Goal: Task Accomplishment & Management: Complete application form

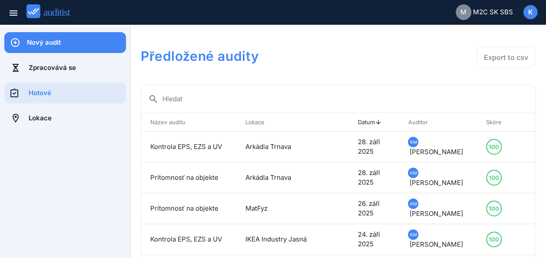
click at [75, 45] on div "Nový audit" at bounding box center [76, 43] width 99 height 10
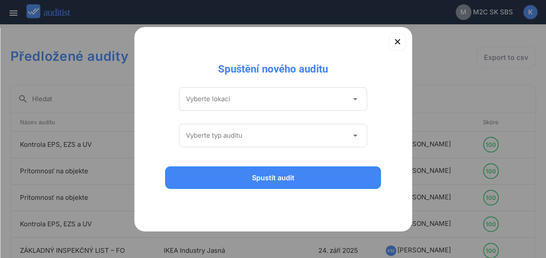
click at [355, 101] on icon "arrow_drop_down" at bounding box center [355, 99] width 10 height 10
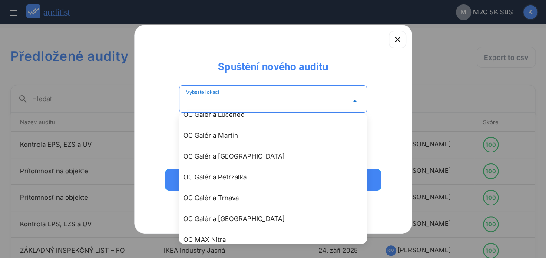
scroll to position [1393, 0]
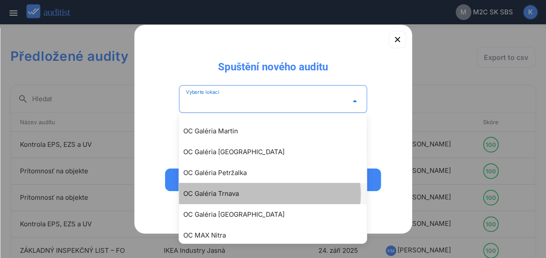
click at [213, 192] on div "OC Galéria Trnava" at bounding box center [277, 194] width 188 height 10
type input "**********"
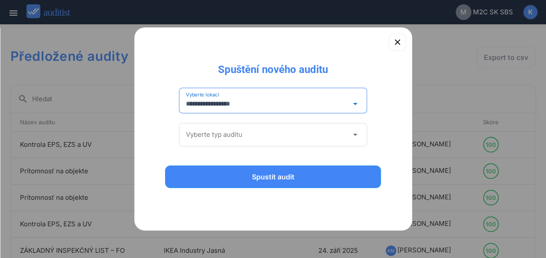
click at [355, 136] on icon "arrow_drop_down" at bounding box center [355, 134] width 10 height 10
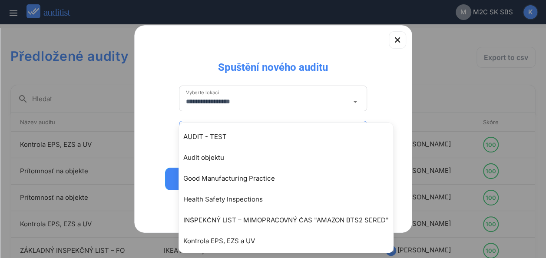
scroll to position [86, 0]
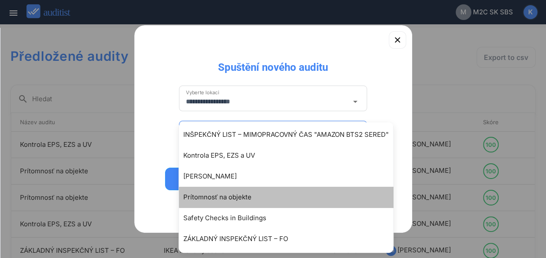
click at [243, 195] on div "Prítomnosť na objekte" at bounding box center [290, 197] width 214 height 10
type input "**********"
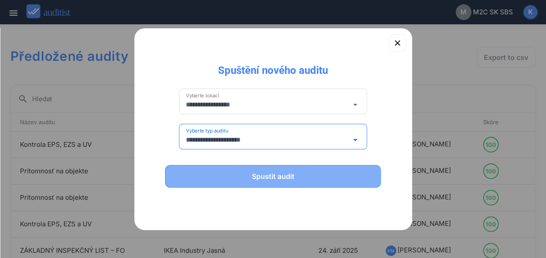
click at [266, 169] on button "Spustit audit" at bounding box center [273, 176] width 216 height 23
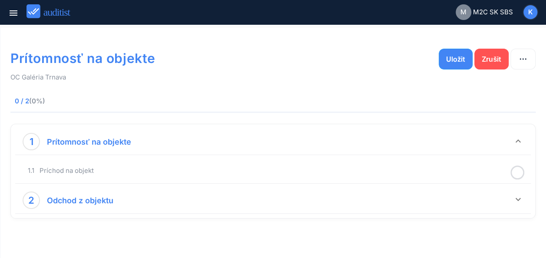
click at [463, 103] on div "0 / 2 (0%)" at bounding box center [272, 101] width 525 height 25
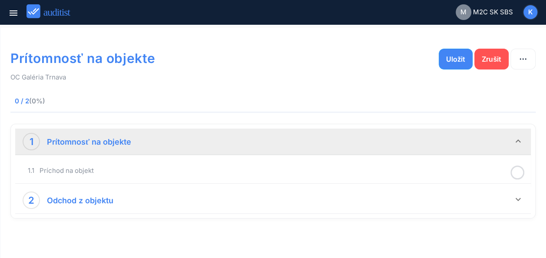
click at [205, 147] on div "1 Prítomnosť na objekte" at bounding box center [268, 141] width 490 height 17
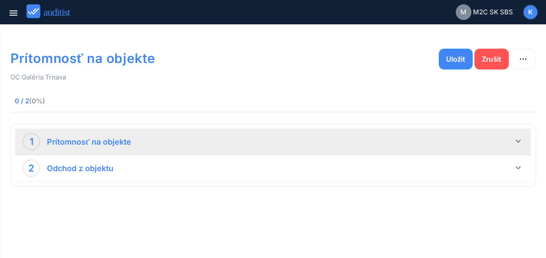
click at [214, 146] on div "1 Prítomnosť na objekte" at bounding box center [268, 141] width 490 height 17
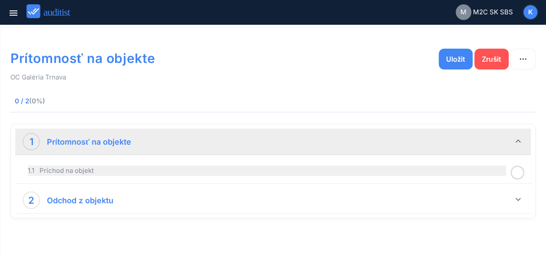
click at [212, 167] on div "1.1 Príchod na objekt" at bounding box center [267, 170] width 478 height 10
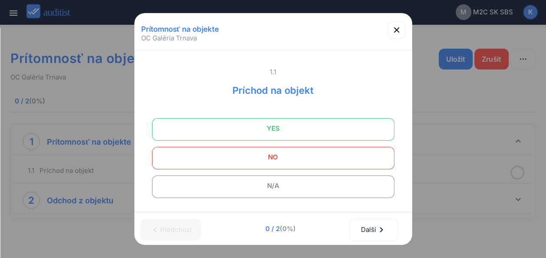
click at [287, 126] on span "YES" at bounding box center [273, 128] width 221 height 17
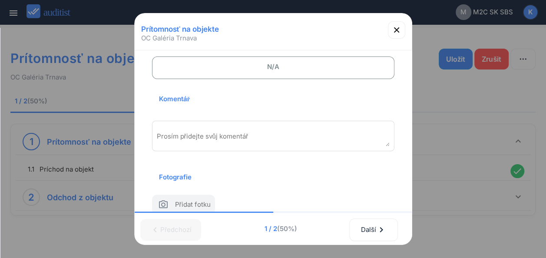
scroll to position [135, 0]
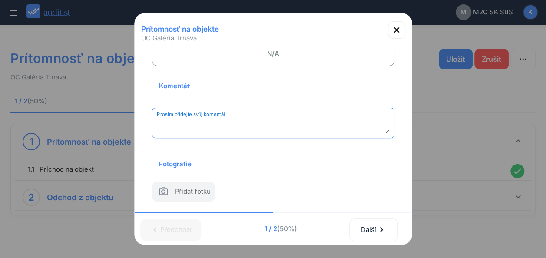
click at [301, 122] on textarea "Prosím přidejte svůj komentář" at bounding box center [273, 126] width 233 height 14
paste textarea "**********"
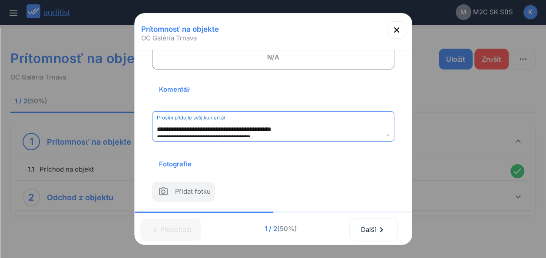
scroll to position [114, 0]
type textarea "**********"
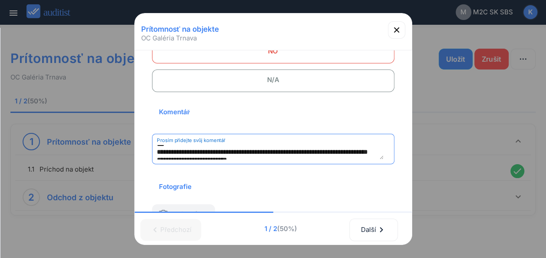
scroll to position [44, 0]
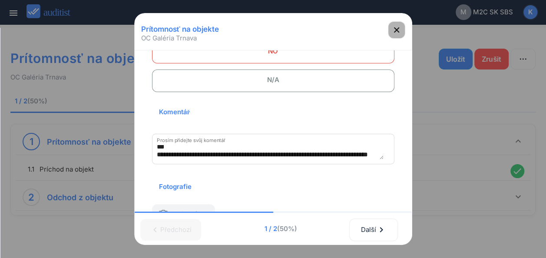
click at [395, 30] on icon "button" at bounding box center [396, 30] width 10 height 10
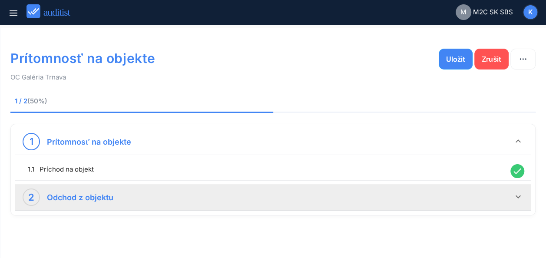
click at [518, 198] on icon "keyboard_arrow_down" at bounding box center [518, 197] width 10 height 10
click at [516, 227] on icon at bounding box center [517, 228] width 14 height 17
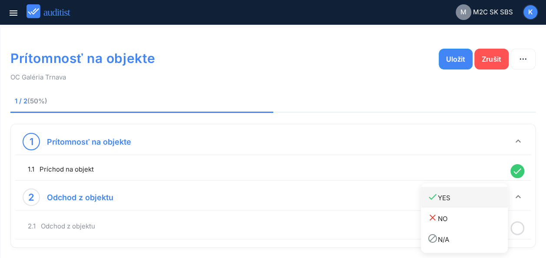
click at [454, 199] on div "done YES" at bounding box center [467, 198] width 80 height 12
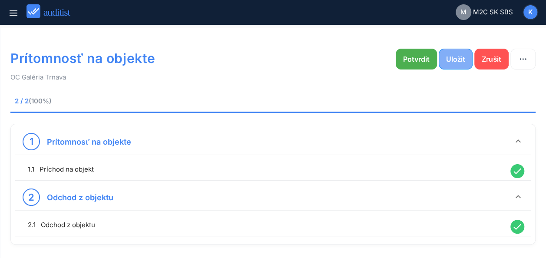
click at [449, 62] on div "Uložit" at bounding box center [455, 59] width 19 height 10
click at [411, 57] on div "Potvrdit" at bounding box center [416, 59] width 26 height 10
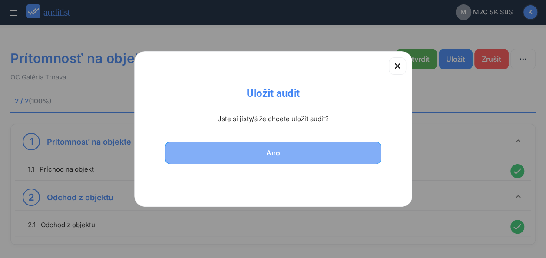
click at [306, 155] on div "Ano" at bounding box center [273, 153] width 194 height 10
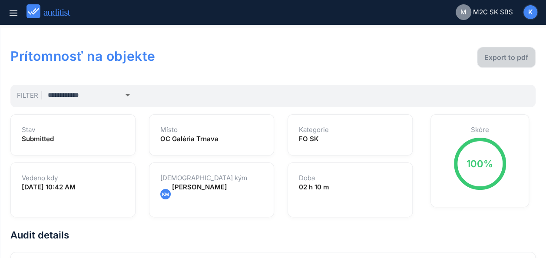
click at [494, 56] on div "Export to pdf" at bounding box center [506, 57] width 44 height 10
